Goal: Entertainment & Leisure: Consume media (video, audio)

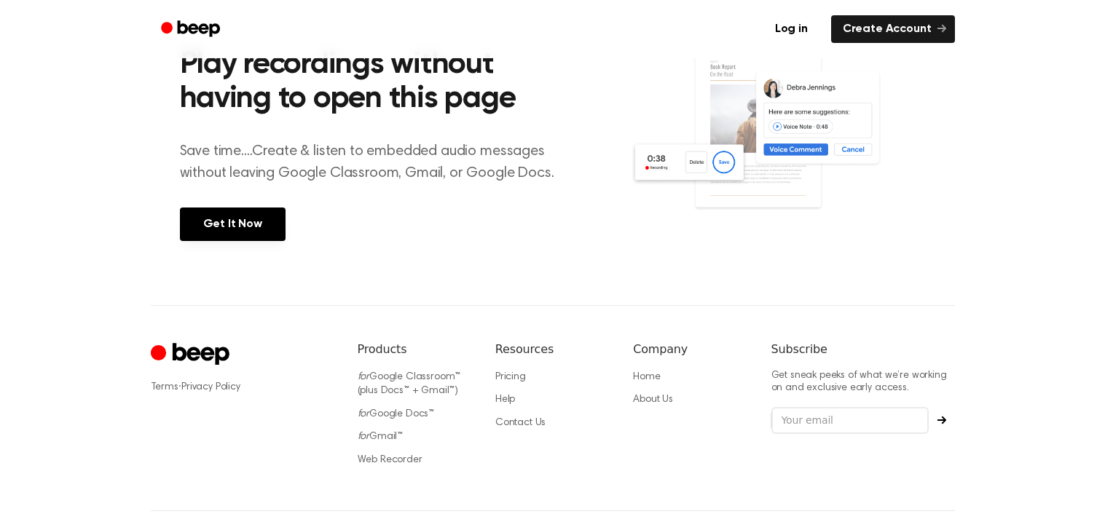
scroll to position [594, 0]
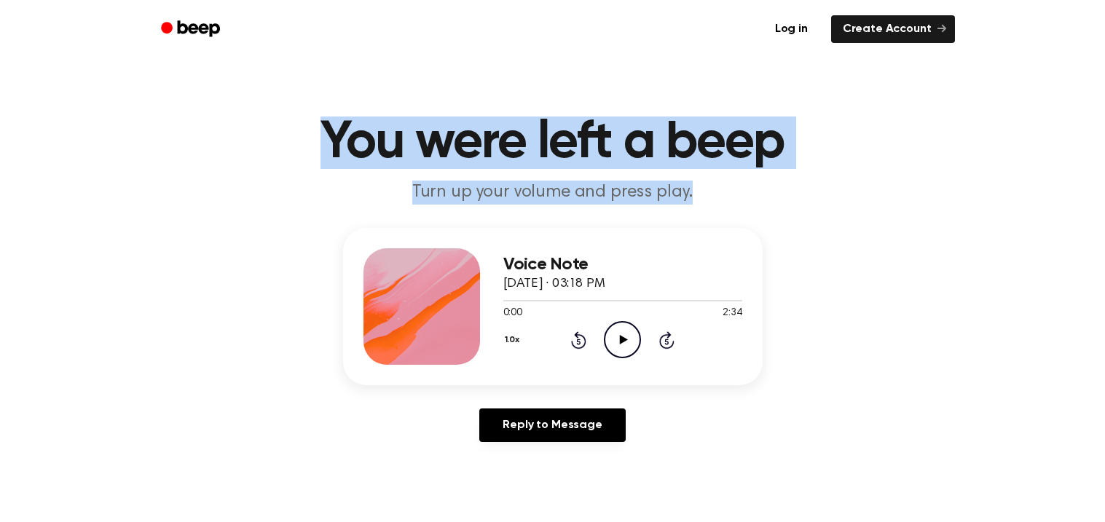
drag, startPoint x: 0, startPoint y: 0, endPoint x: 205, endPoint y: 84, distance: 221.8
click at [205, 84] on main "You were left a beep Turn up your volume and press play. Voice Note [DATE] · 03…" at bounding box center [552, 449] width 1105 height 898
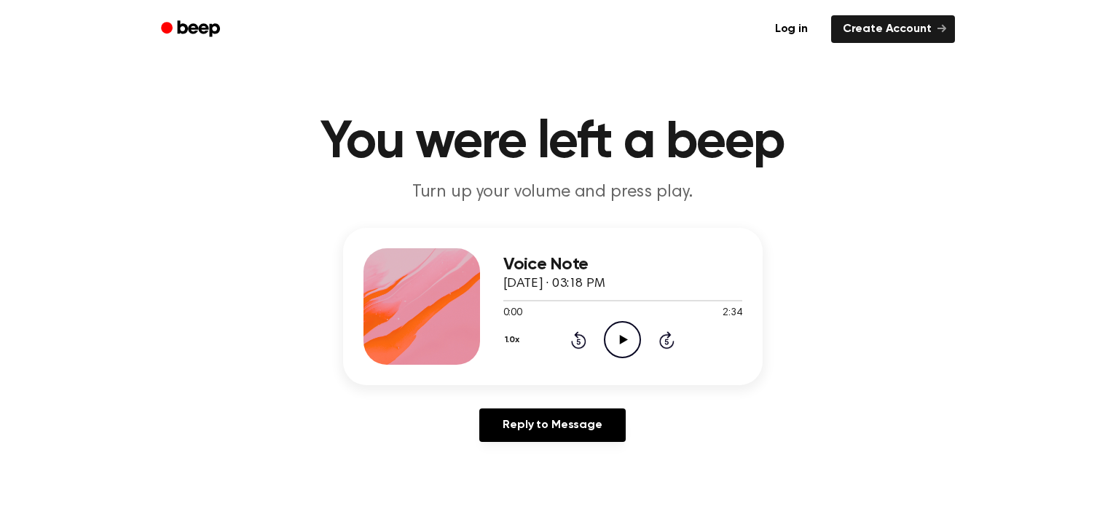
click at [627, 322] on circle at bounding box center [622, 340] width 36 height 36
click at [616, 338] on icon "Pause Audio" at bounding box center [622, 339] width 37 height 37
click at [626, 326] on icon "Play Audio" at bounding box center [622, 339] width 37 height 37
click at [670, 333] on icon "Skip 5 seconds" at bounding box center [666, 340] width 16 height 19
click at [669, 346] on icon at bounding box center [666, 339] width 15 height 17
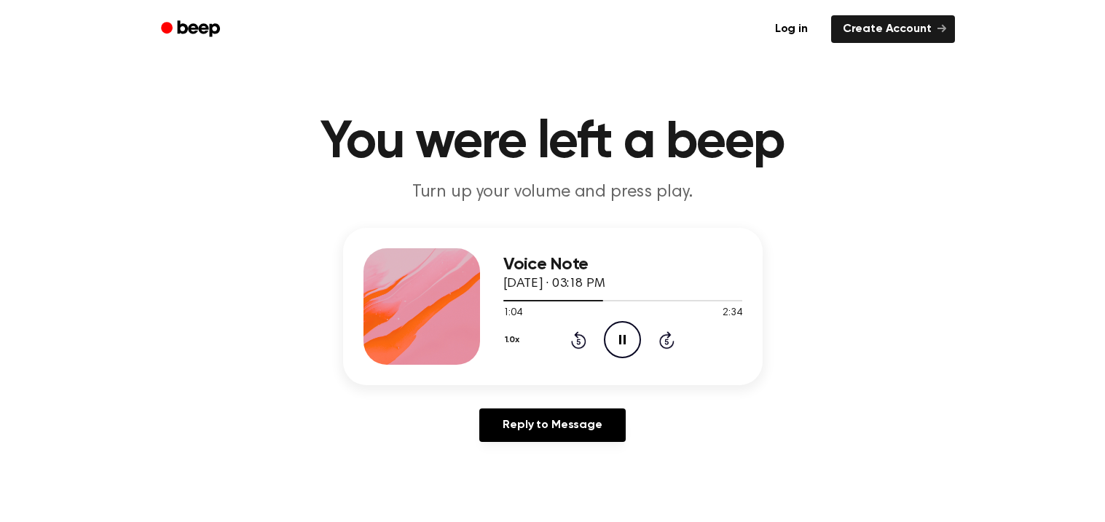
click at [575, 340] on icon "Rewind 5 seconds" at bounding box center [578, 340] width 16 height 19
click at [572, 332] on icon "Rewind 5 seconds" at bounding box center [578, 340] width 16 height 19
click at [611, 328] on icon "Pause Audio" at bounding box center [622, 339] width 37 height 37
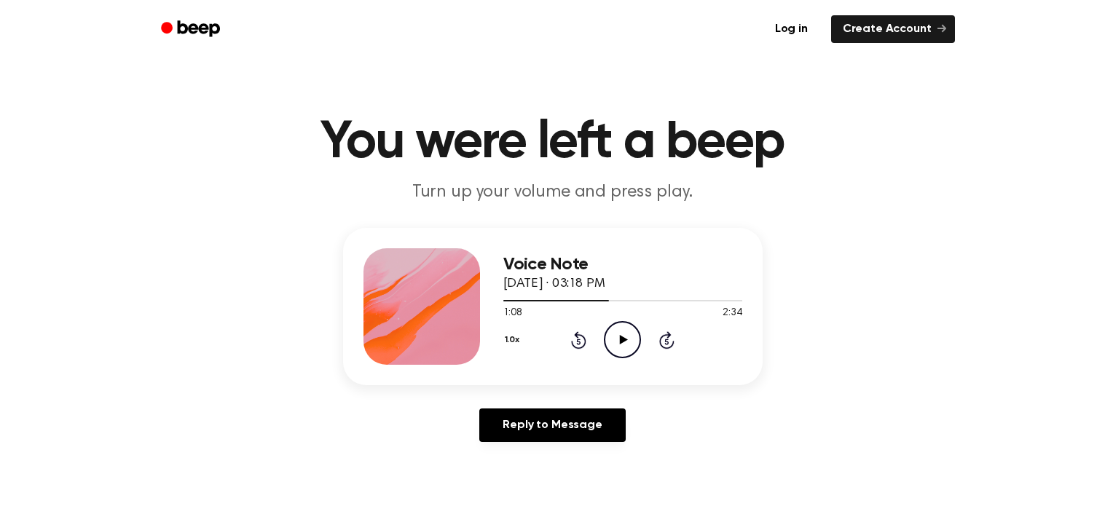
click at [624, 349] on icon "Play Audio" at bounding box center [622, 339] width 37 height 37
click at [613, 350] on icon "Pause Audio" at bounding box center [622, 339] width 37 height 37
click at [613, 332] on icon "Play Audio" at bounding box center [622, 339] width 37 height 37
click at [626, 346] on icon "Pause Audio" at bounding box center [622, 339] width 37 height 37
click at [626, 346] on icon "Play Audio" at bounding box center [622, 339] width 37 height 37
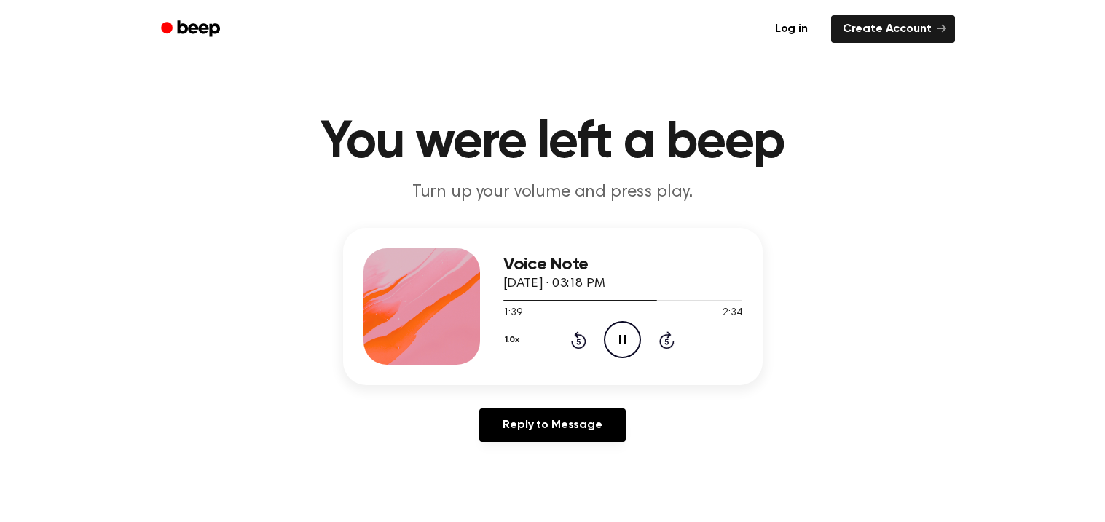
click at [612, 337] on icon "Pause Audio" at bounding box center [622, 339] width 37 height 37
click at [629, 345] on icon "Play Audio" at bounding box center [622, 339] width 37 height 37
click at [629, 345] on icon "Pause Audio" at bounding box center [622, 339] width 37 height 37
click at [577, 334] on icon at bounding box center [578, 339] width 15 height 17
click at [576, 334] on icon at bounding box center [578, 339] width 15 height 17
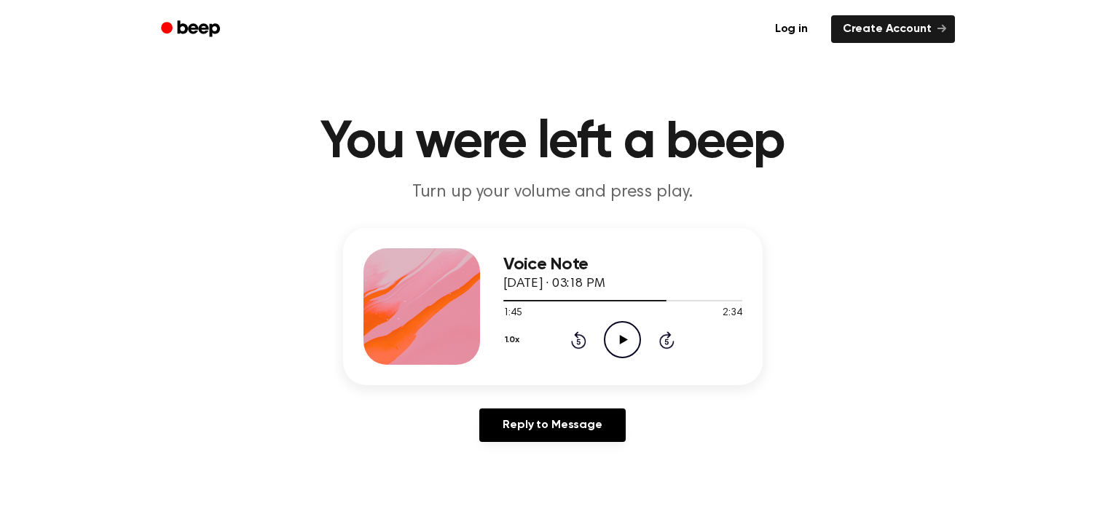
click at [625, 331] on icon "Play Audio" at bounding box center [622, 339] width 37 height 37
click at [625, 331] on icon "Pause Audio" at bounding box center [622, 339] width 37 height 37
click at [621, 327] on icon "Play Audio" at bounding box center [622, 339] width 37 height 37
click at [614, 337] on icon "Pause Audio" at bounding box center [622, 339] width 37 height 37
click at [627, 58] on div "Log in Create Account" at bounding box center [553, 29] width 804 height 58
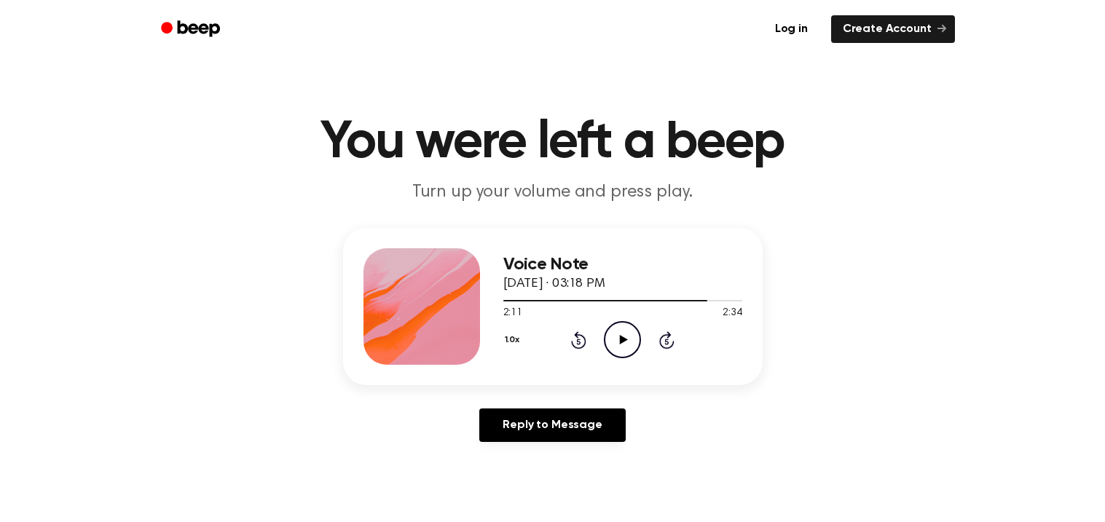
click at [629, 342] on icon "Play Audio" at bounding box center [622, 339] width 37 height 37
